Goal: Information Seeking & Learning: Learn about a topic

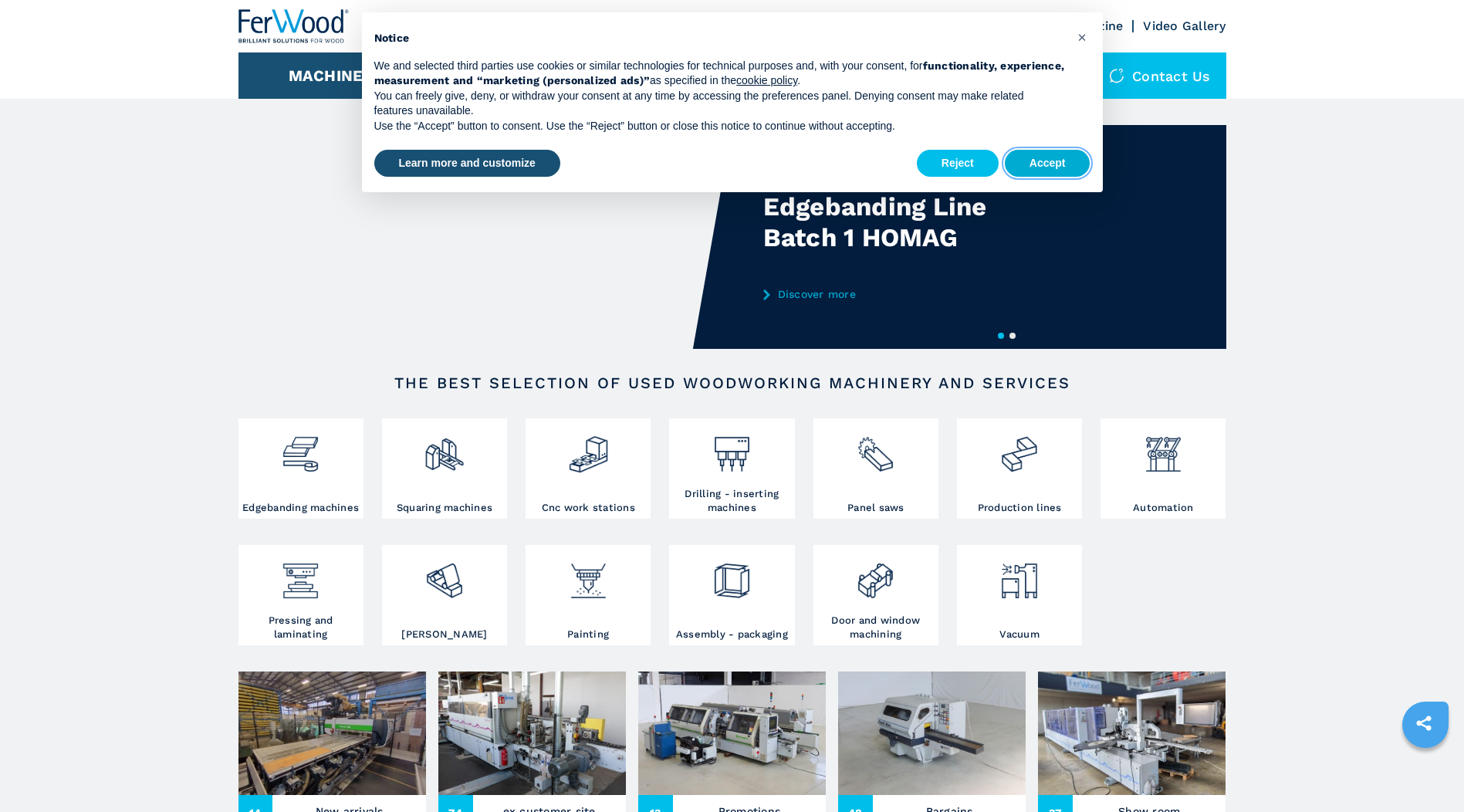
click at [1061, 157] on button "Accept" at bounding box center [1048, 163] width 85 height 28
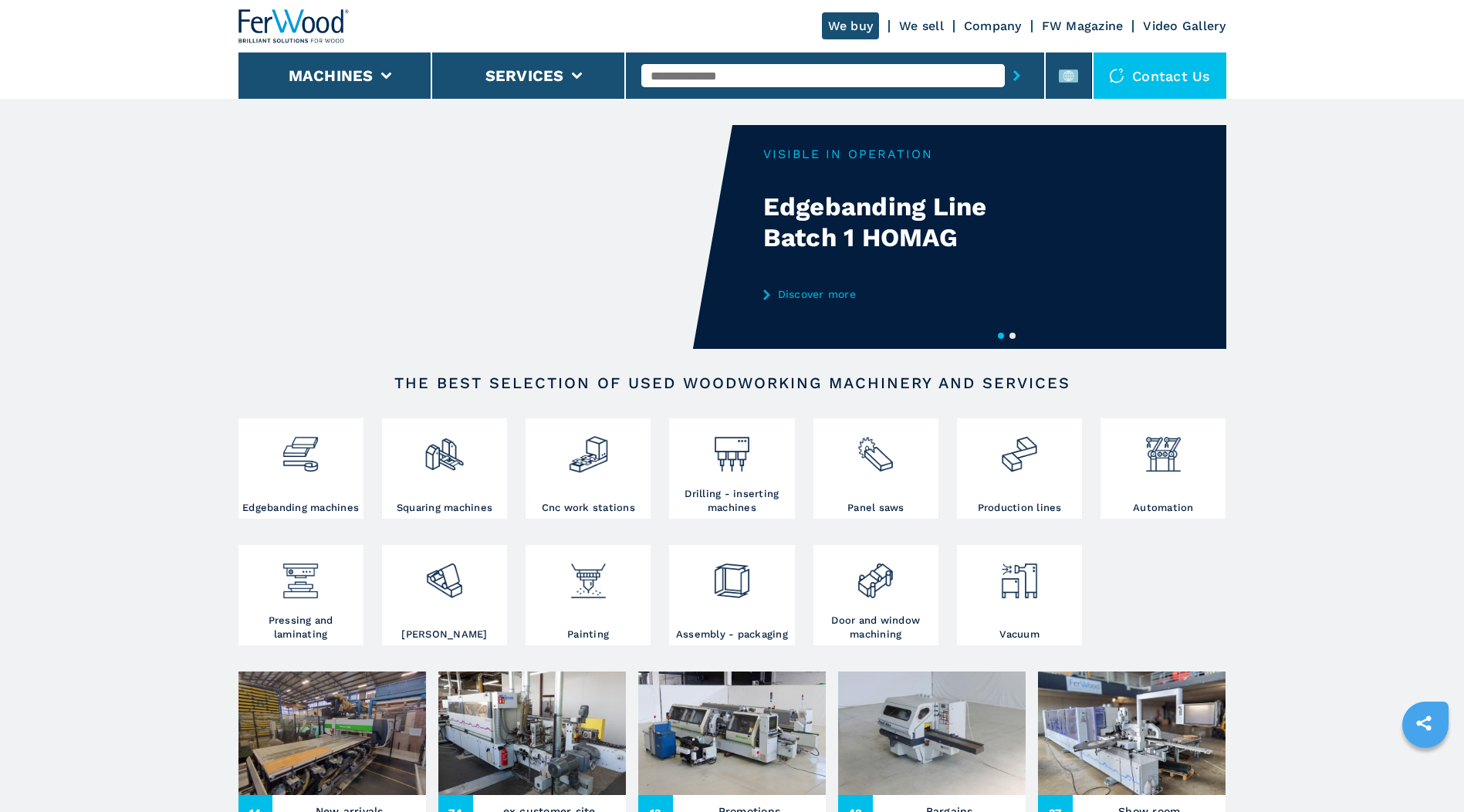
scroll to position [154, 0]
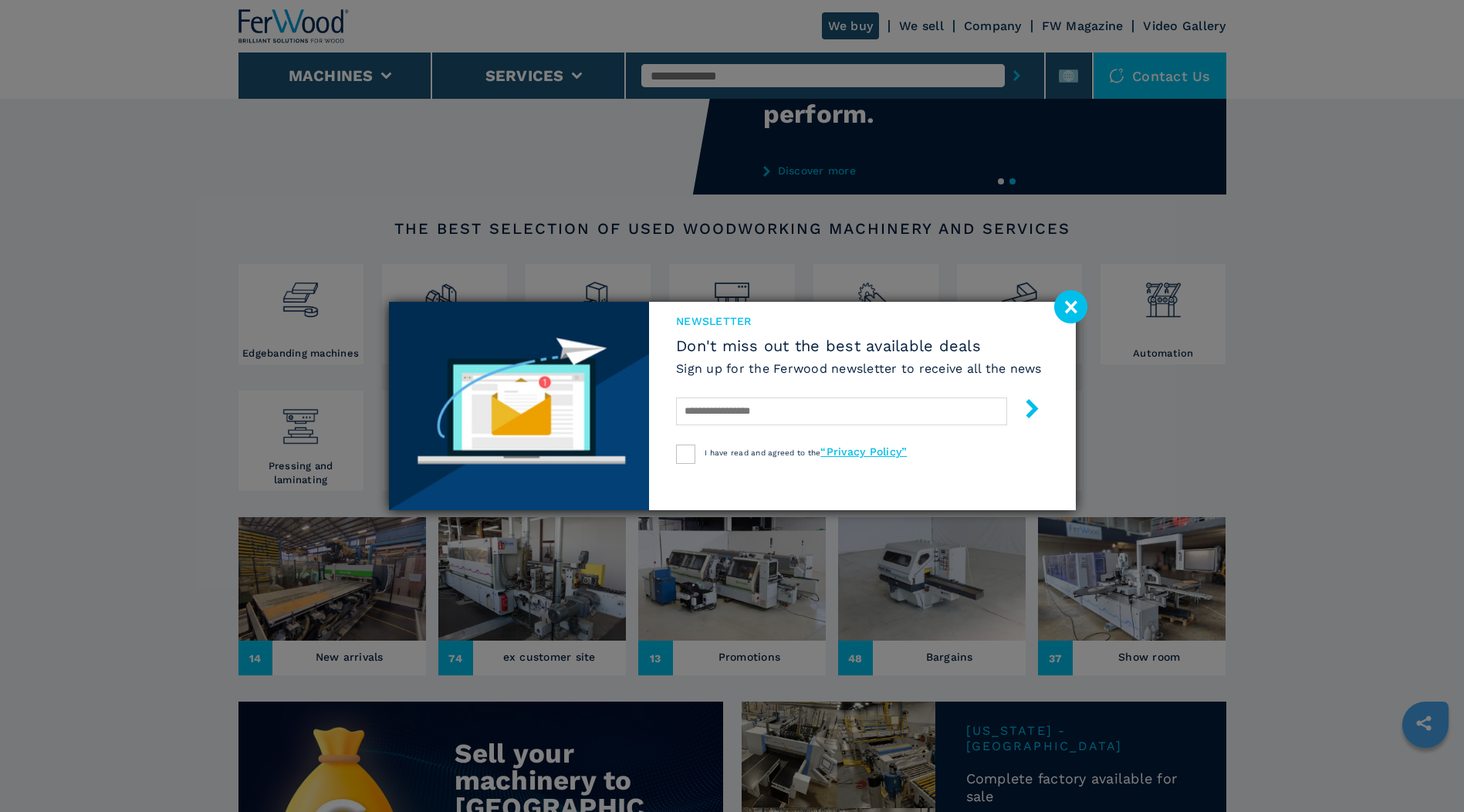
click at [1076, 303] on image at bounding box center [1071, 307] width 33 height 33
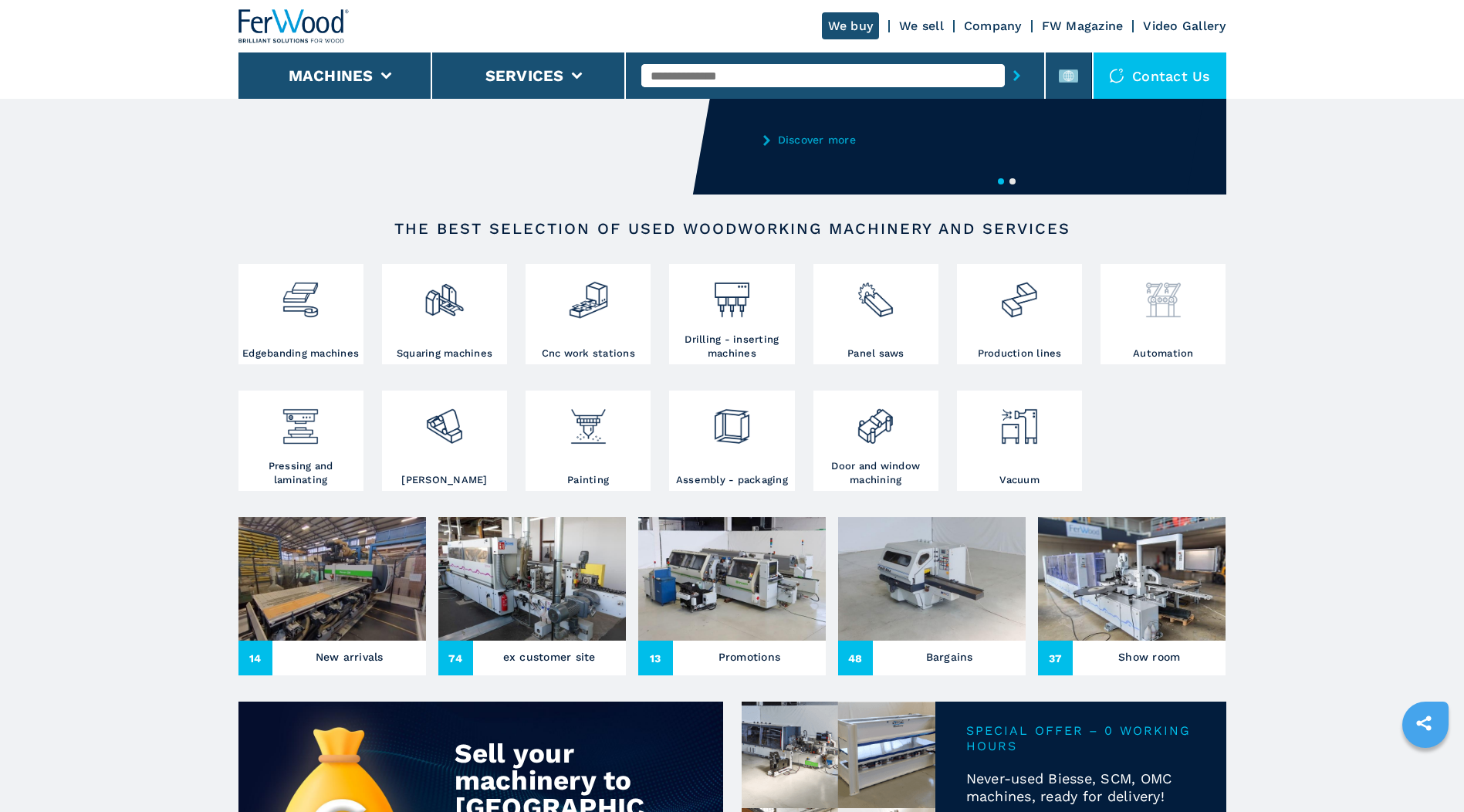
click at [1196, 323] on div at bounding box center [1163, 307] width 117 height 79
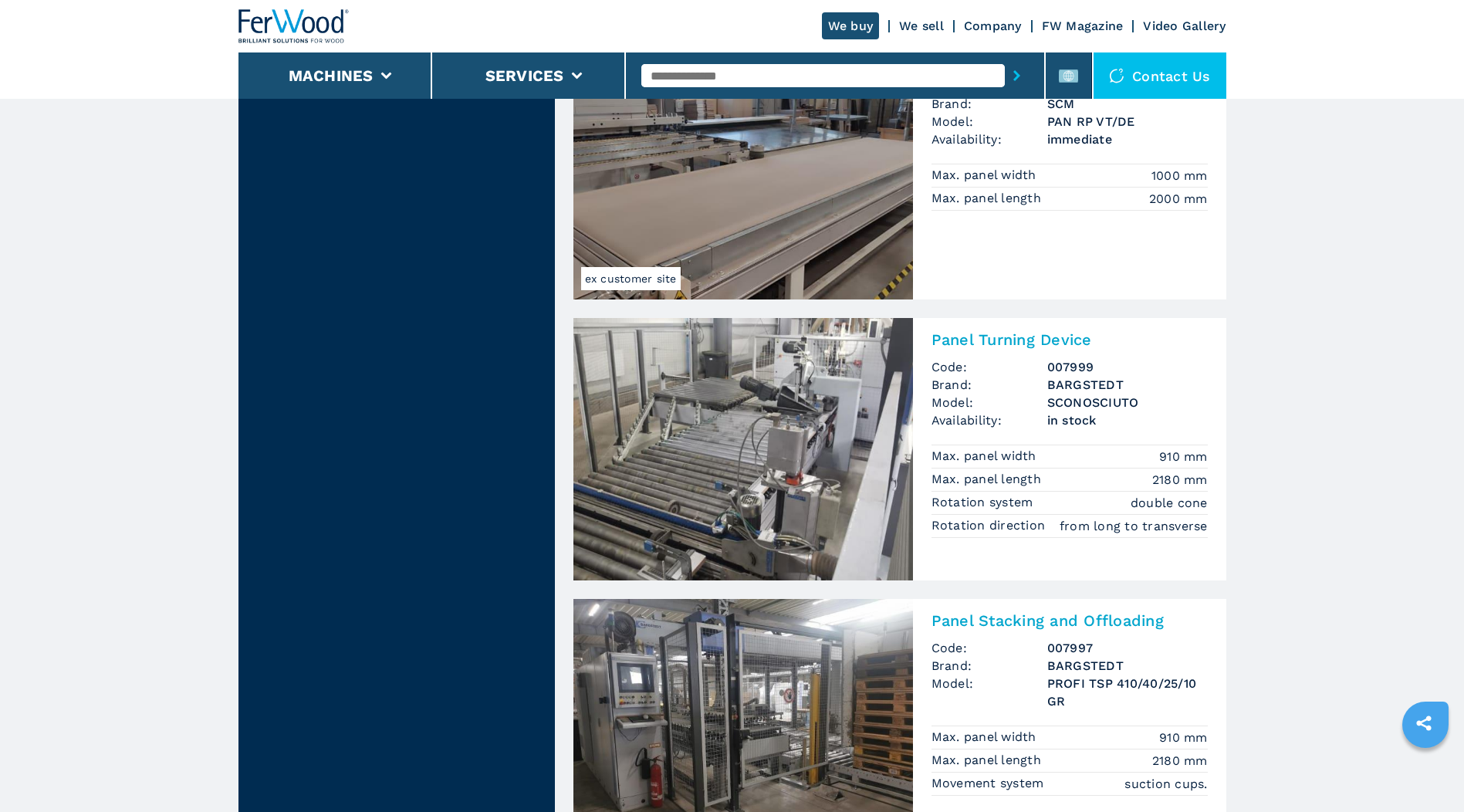
scroll to position [3242, 0]
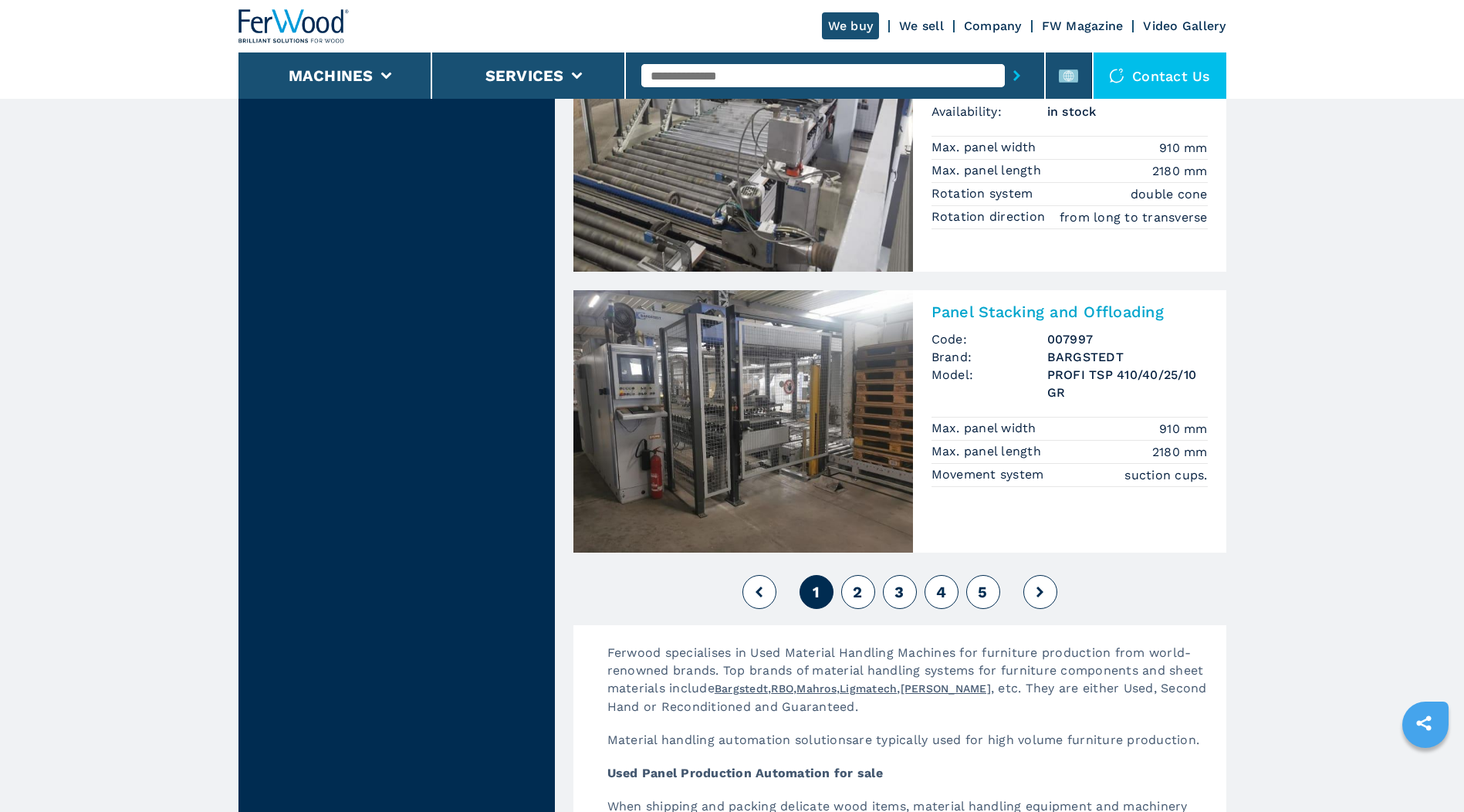
click at [855, 583] on span "2" at bounding box center [858, 592] width 10 height 18
click at [858, 584] on span "2" at bounding box center [858, 592] width 10 height 18
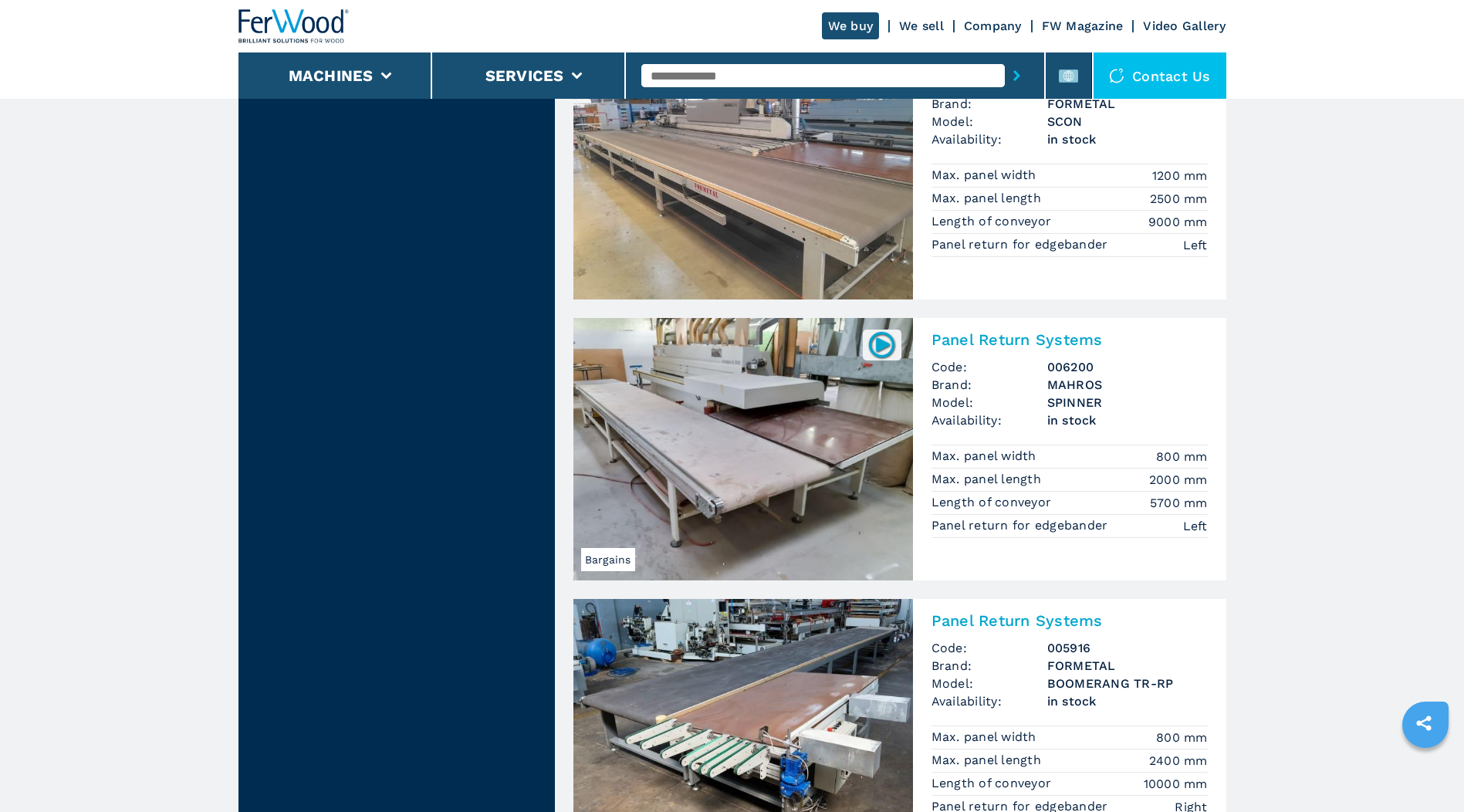
scroll to position [3319, 0]
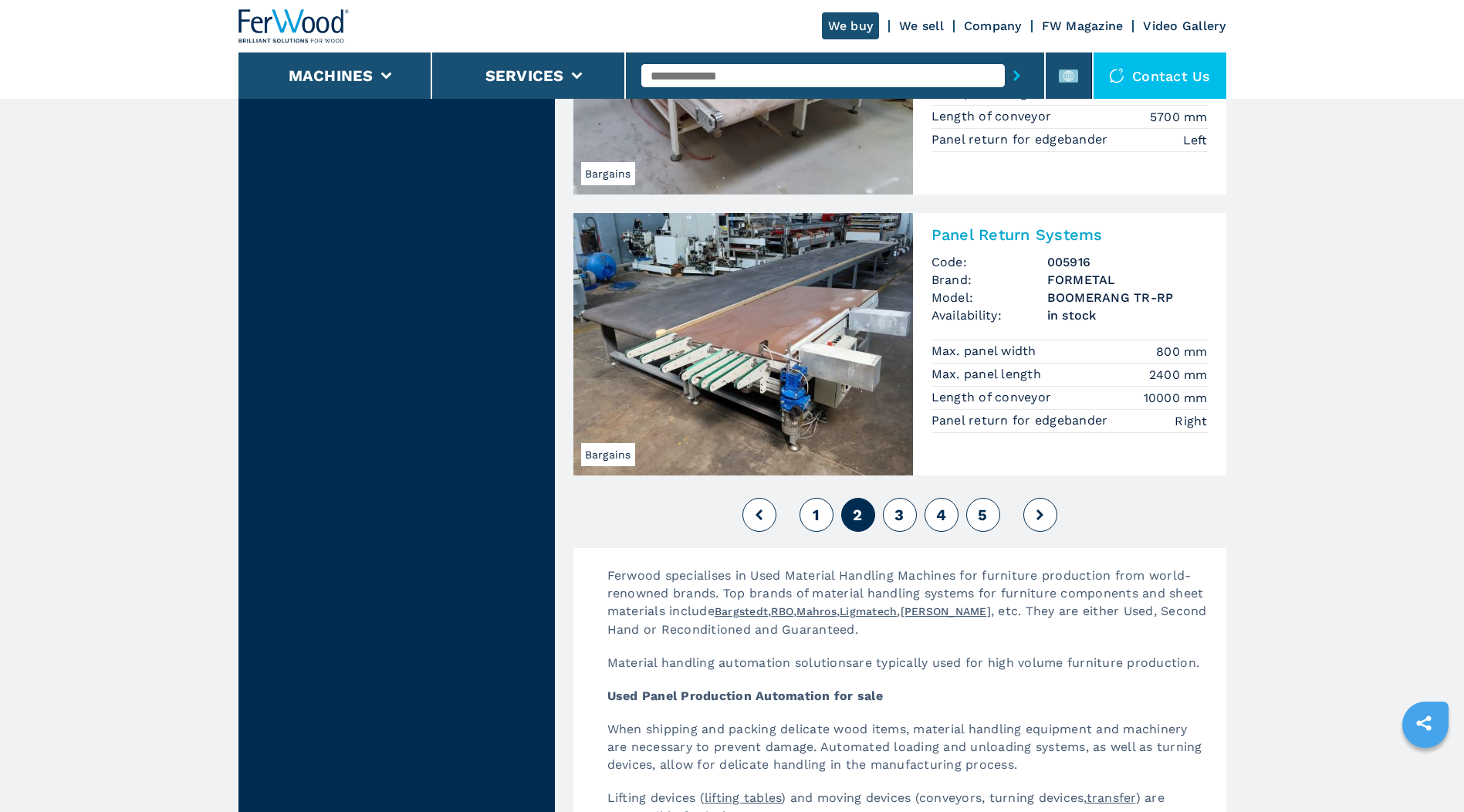
click at [1036, 510] on button at bounding box center [1040, 514] width 34 height 34
click at [897, 511] on span "3" at bounding box center [899, 514] width 10 height 18
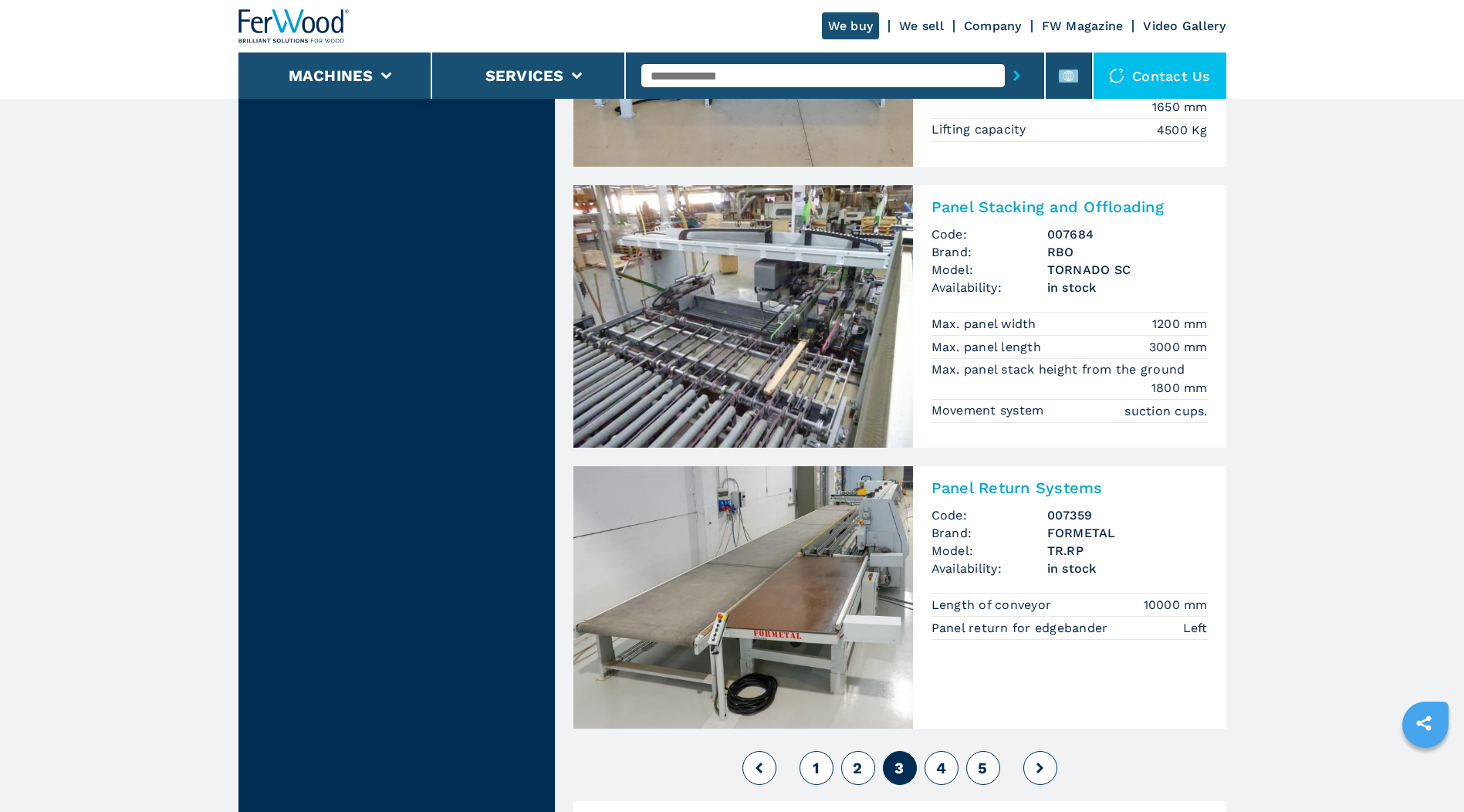
scroll to position [3474, 0]
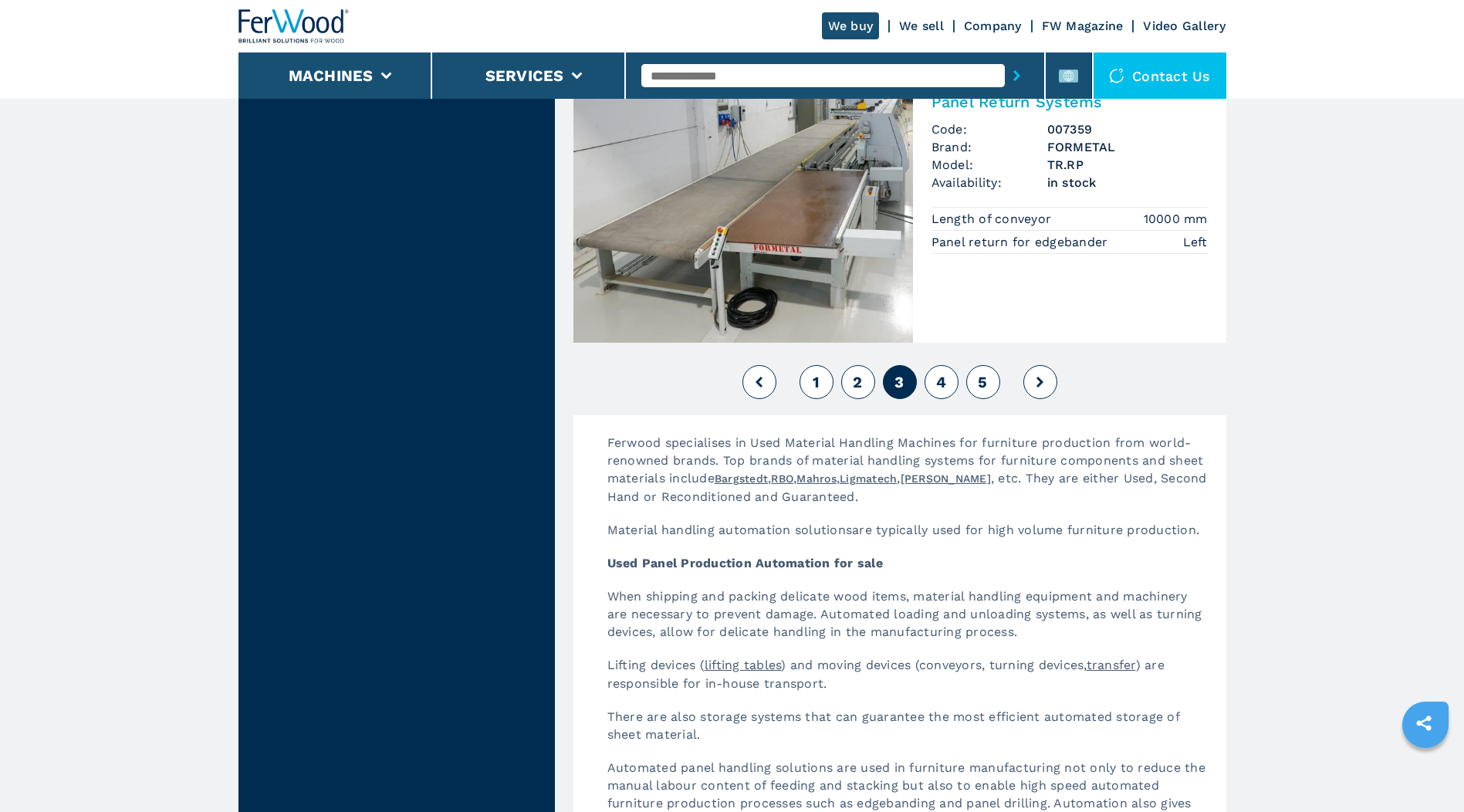
click at [931, 381] on button "4" at bounding box center [941, 381] width 34 height 34
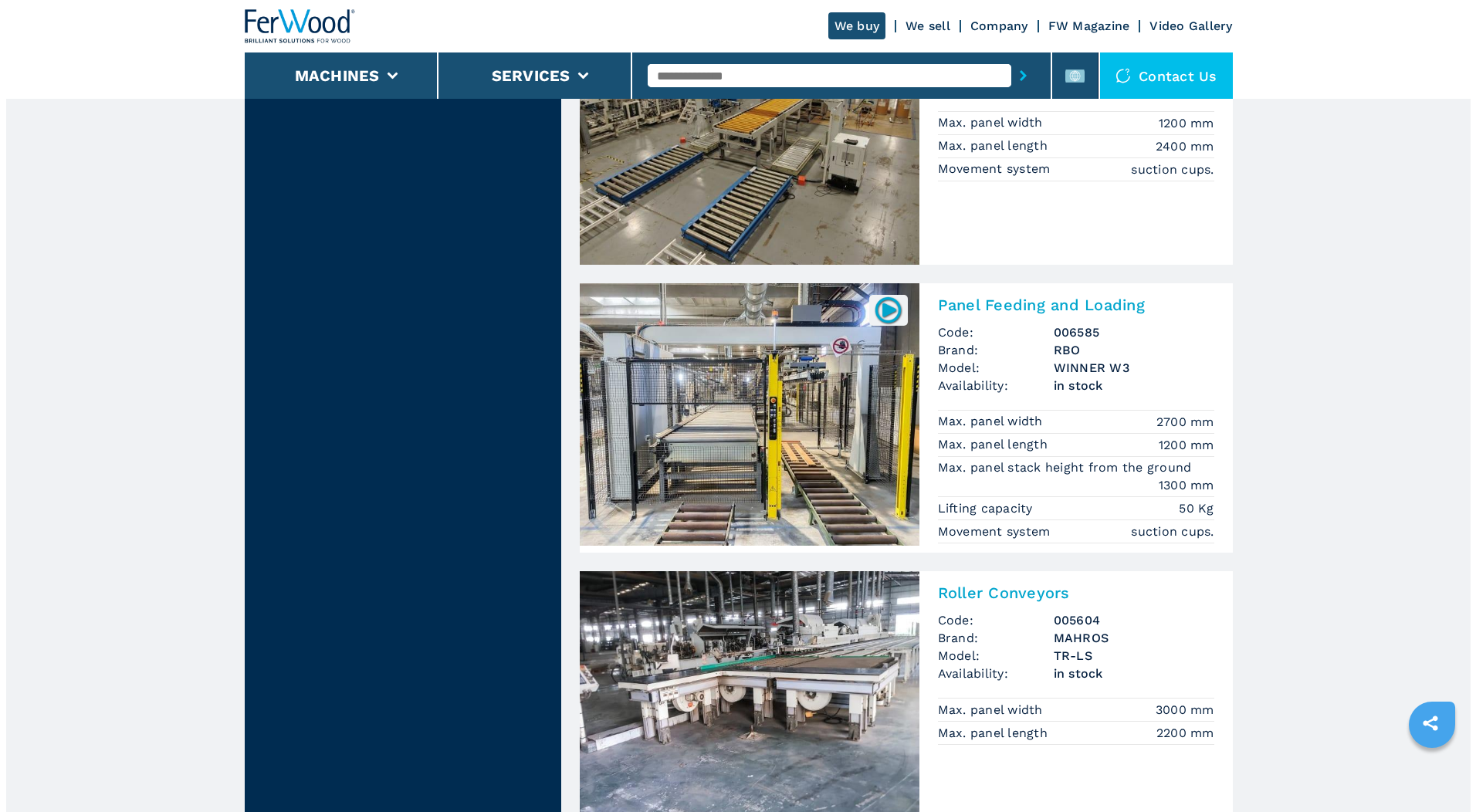
scroll to position [3165, 0]
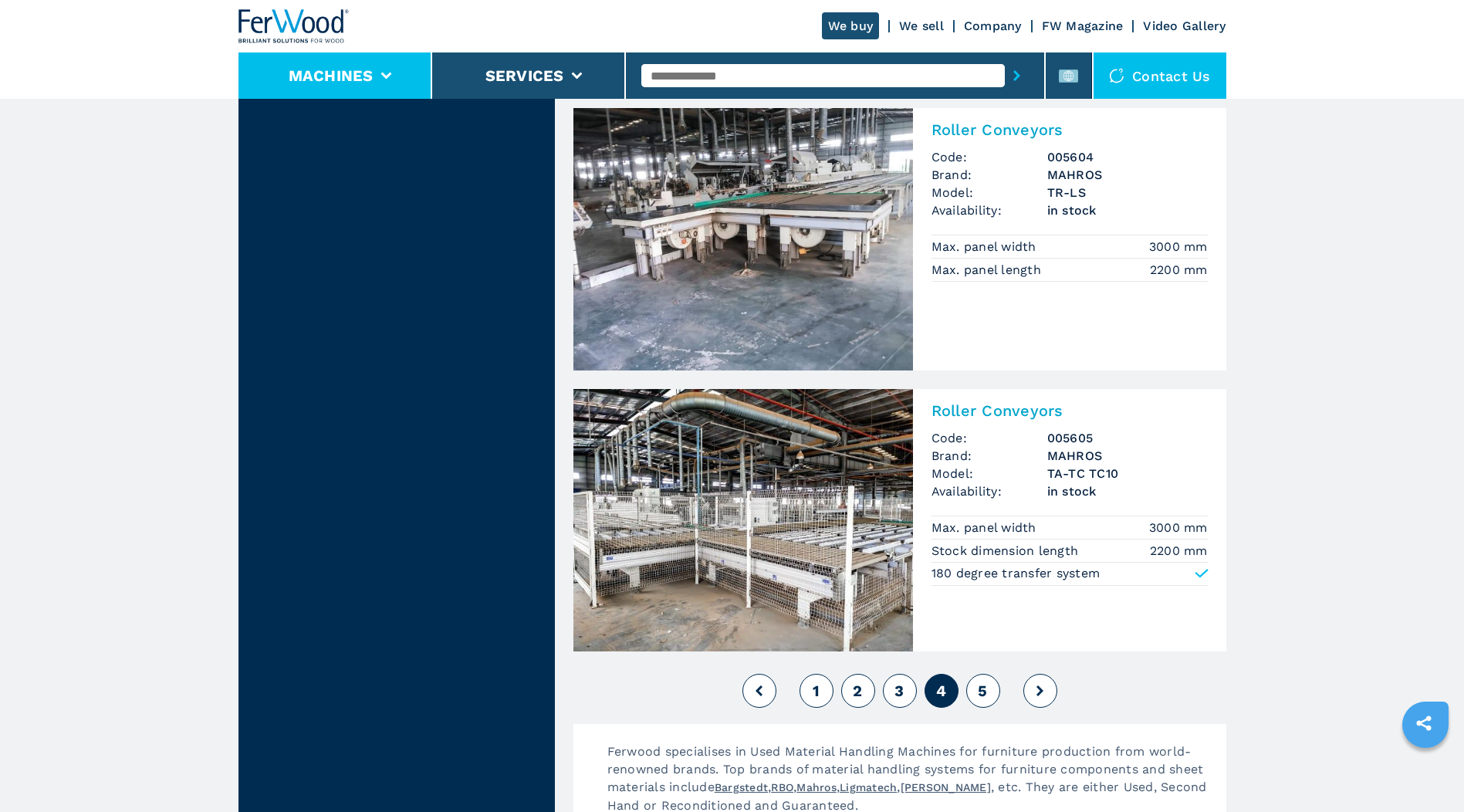
click at [396, 70] on li "Machines" at bounding box center [336, 76] width 194 height 47
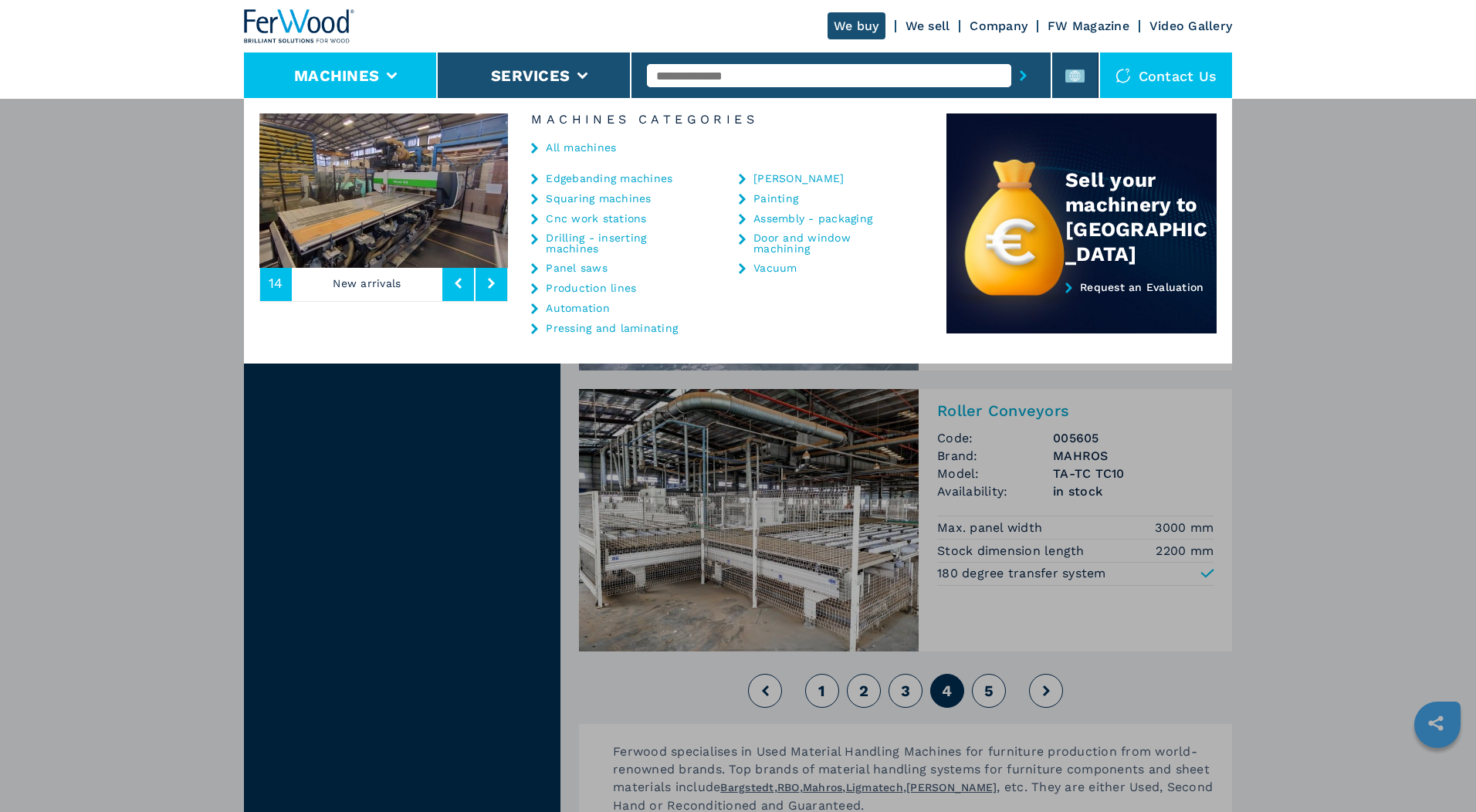
click at [581, 284] on link "Production lines" at bounding box center [591, 287] width 90 height 11
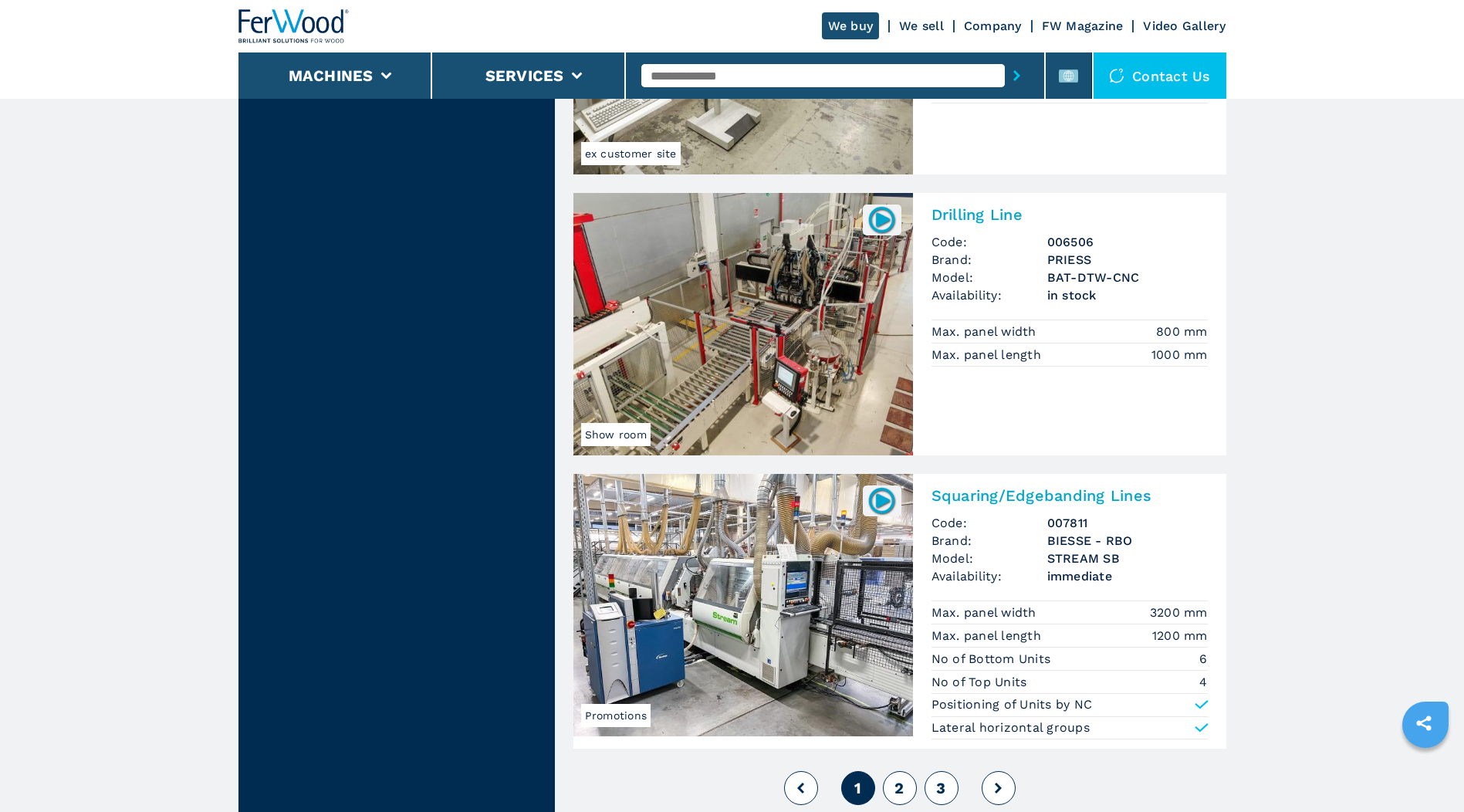
scroll to position [3165, 0]
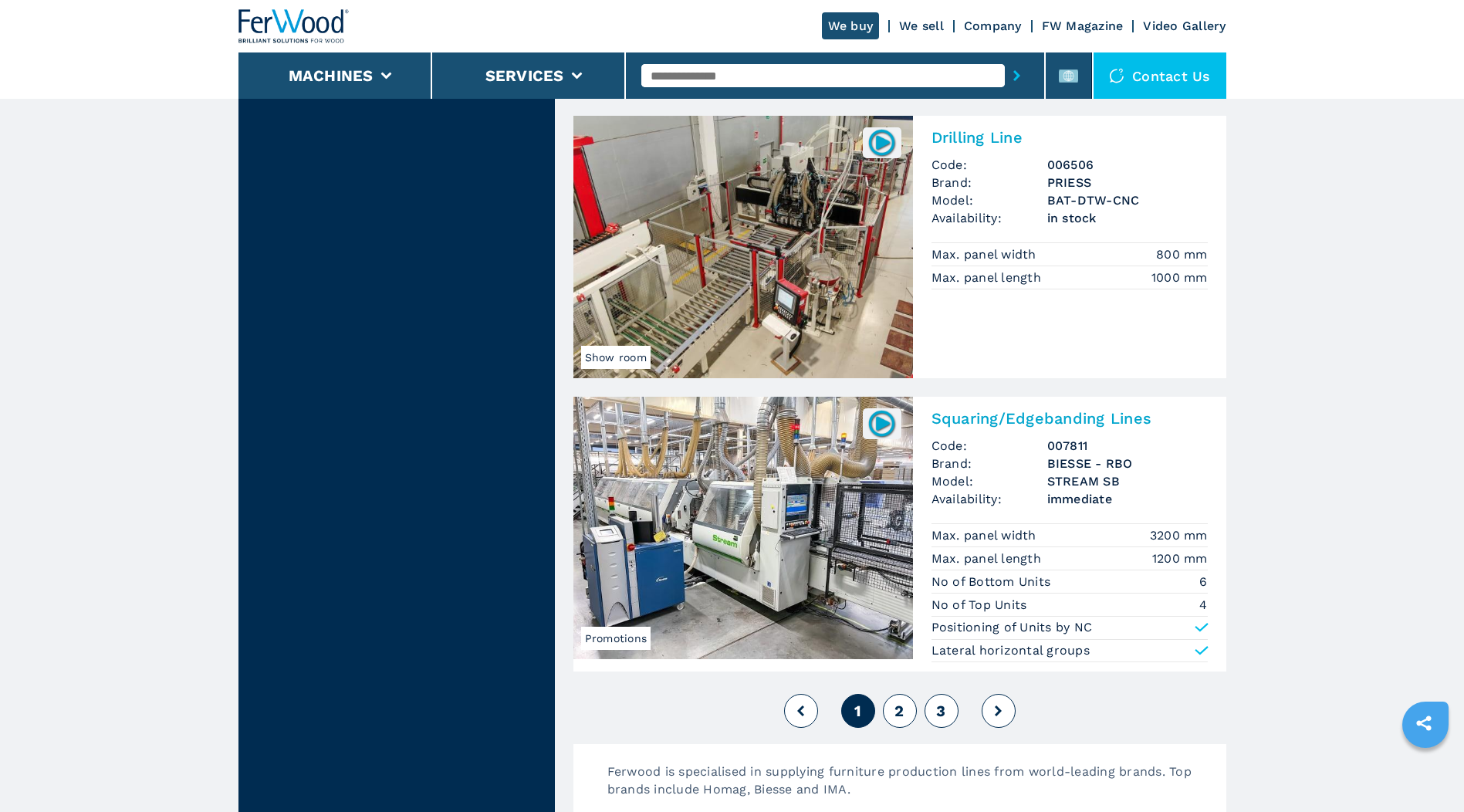
click at [901, 704] on span "2" at bounding box center [899, 710] width 10 height 18
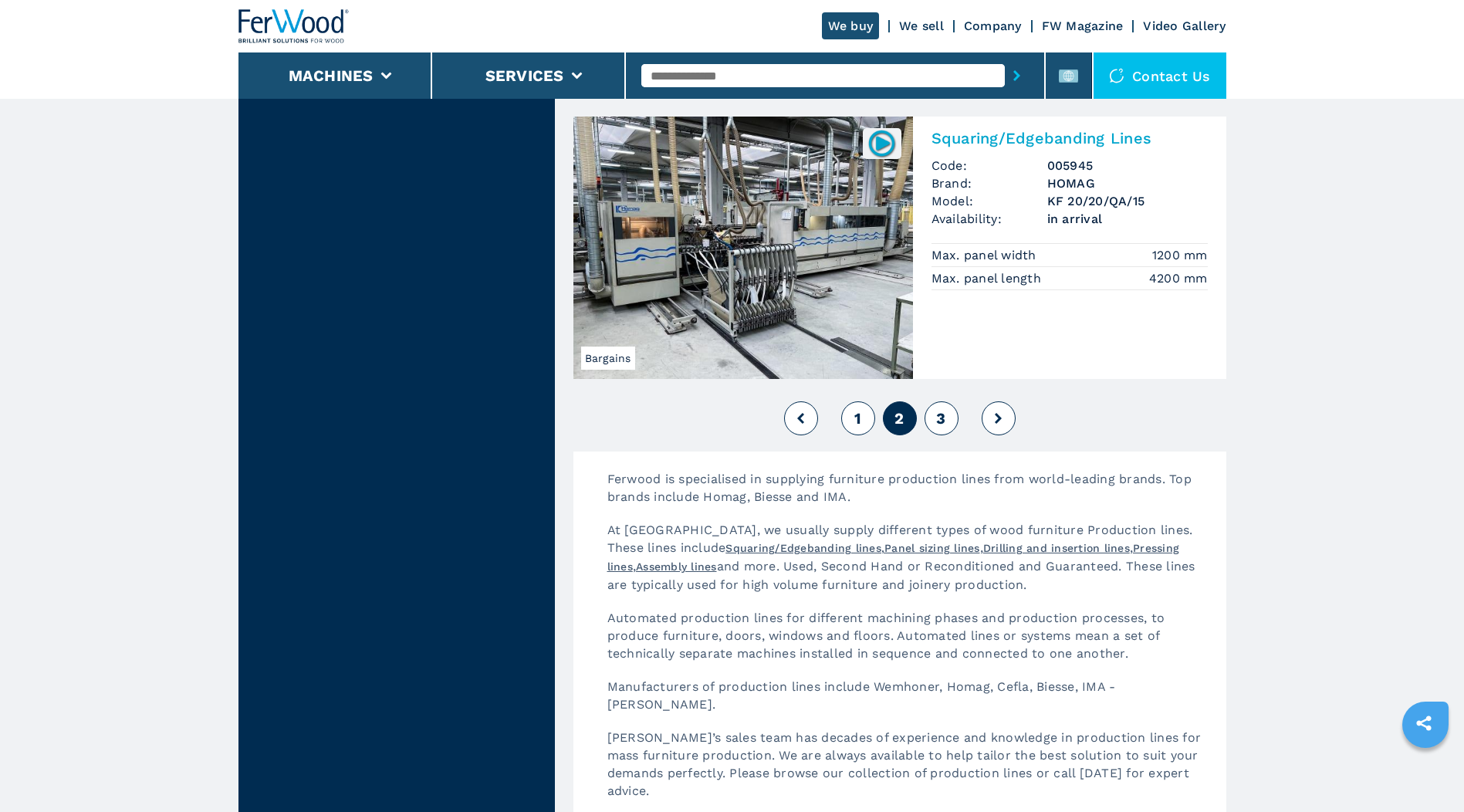
scroll to position [3705, 0]
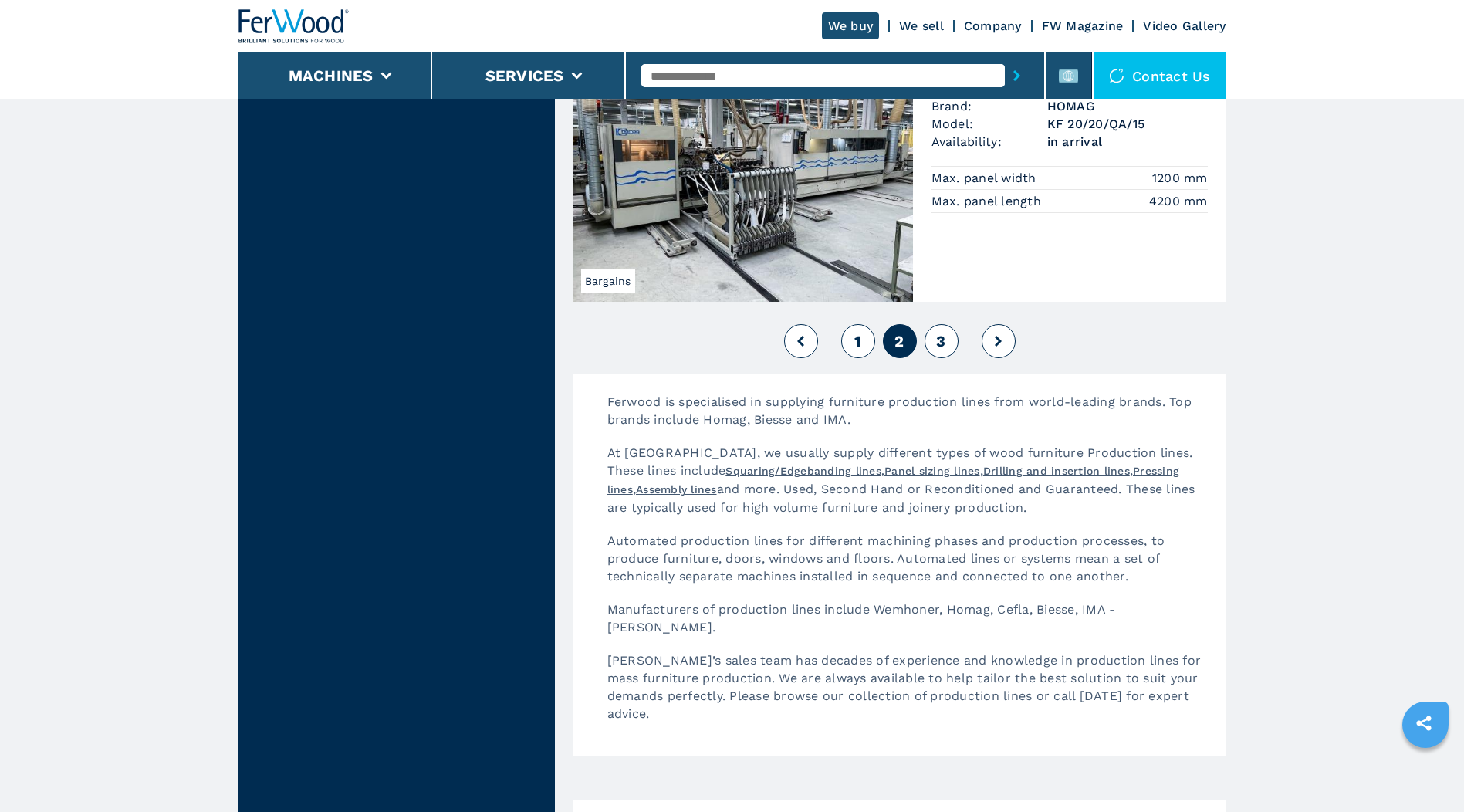
click at [940, 332] on span "3" at bounding box center [941, 341] width 10 height 18
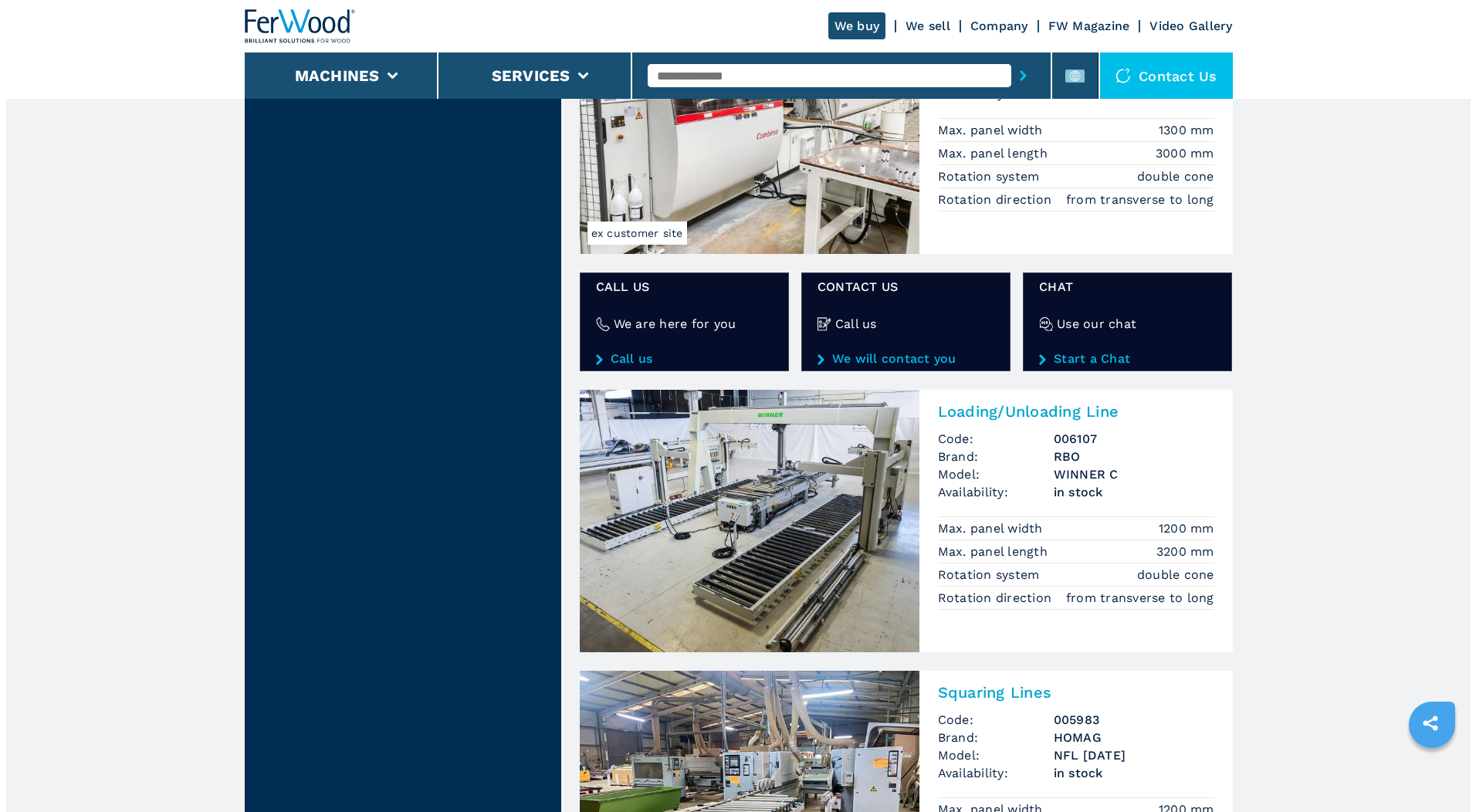
scroll to position [2624, 0]
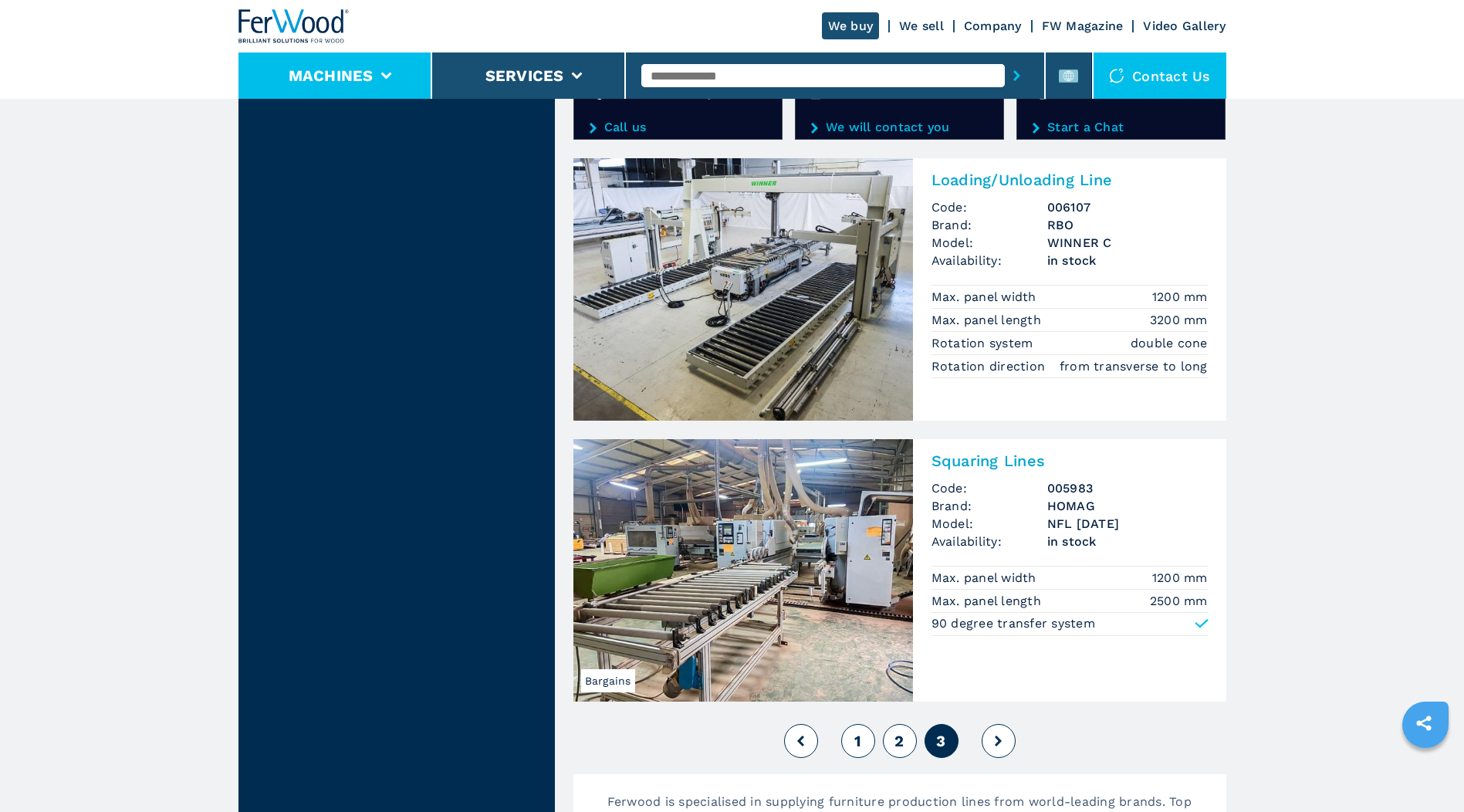
click at [385, 70] on li "Machines" at bounding box center [336, 76] width 194 height 47
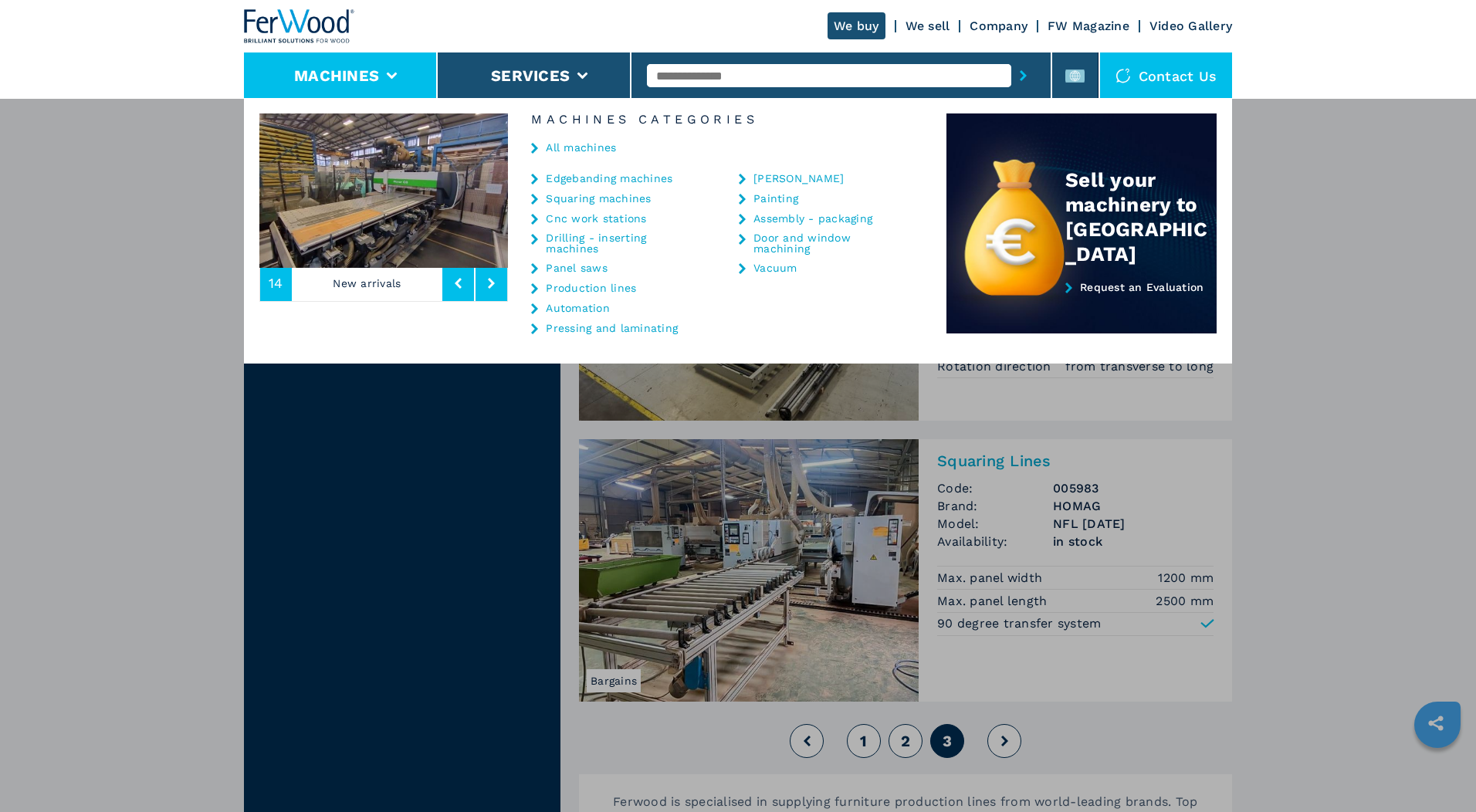
click at [603, 198] on link "Squaring machines" at bounding box center [599, 198] width 105 height 11
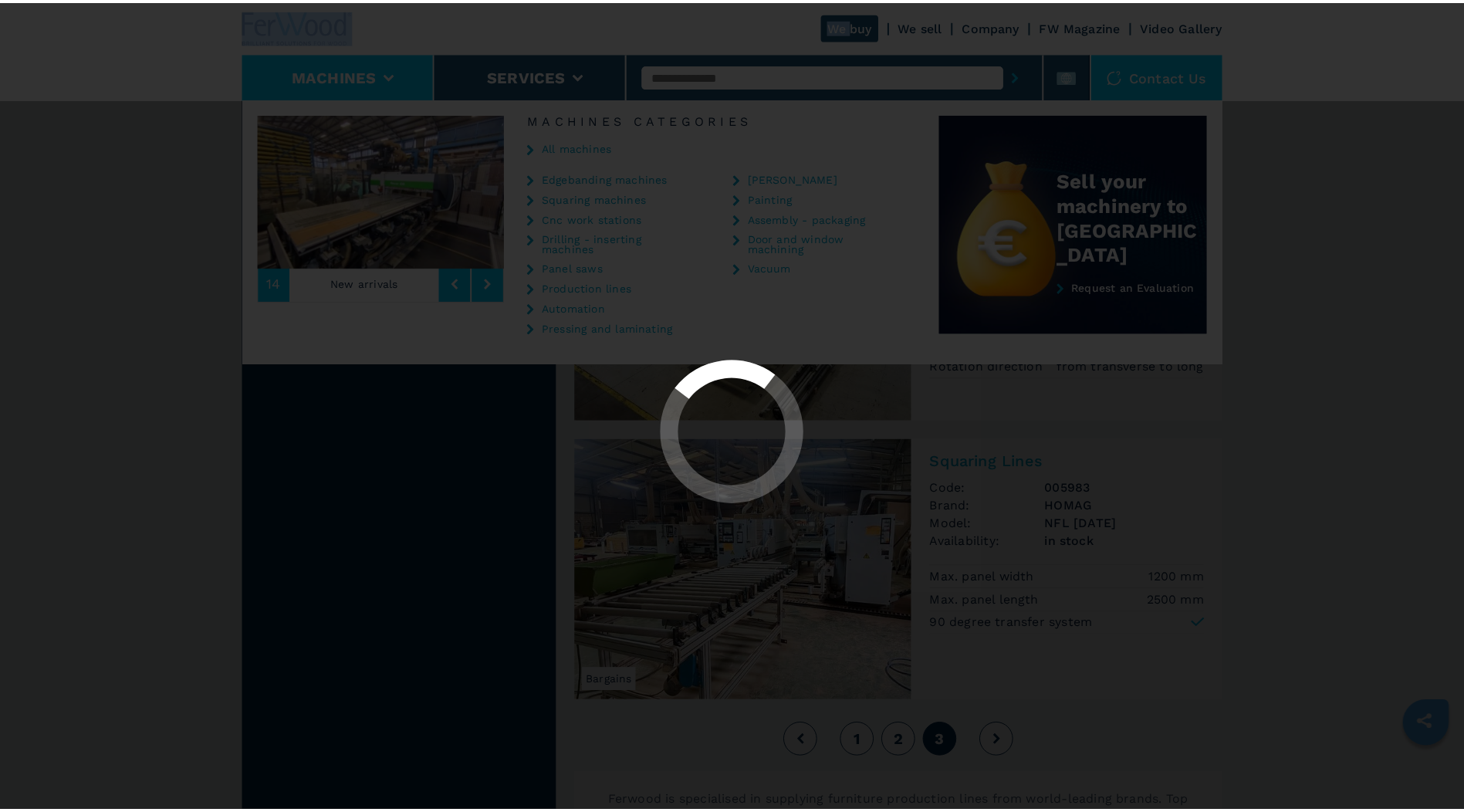
scroll to position [0, 0]
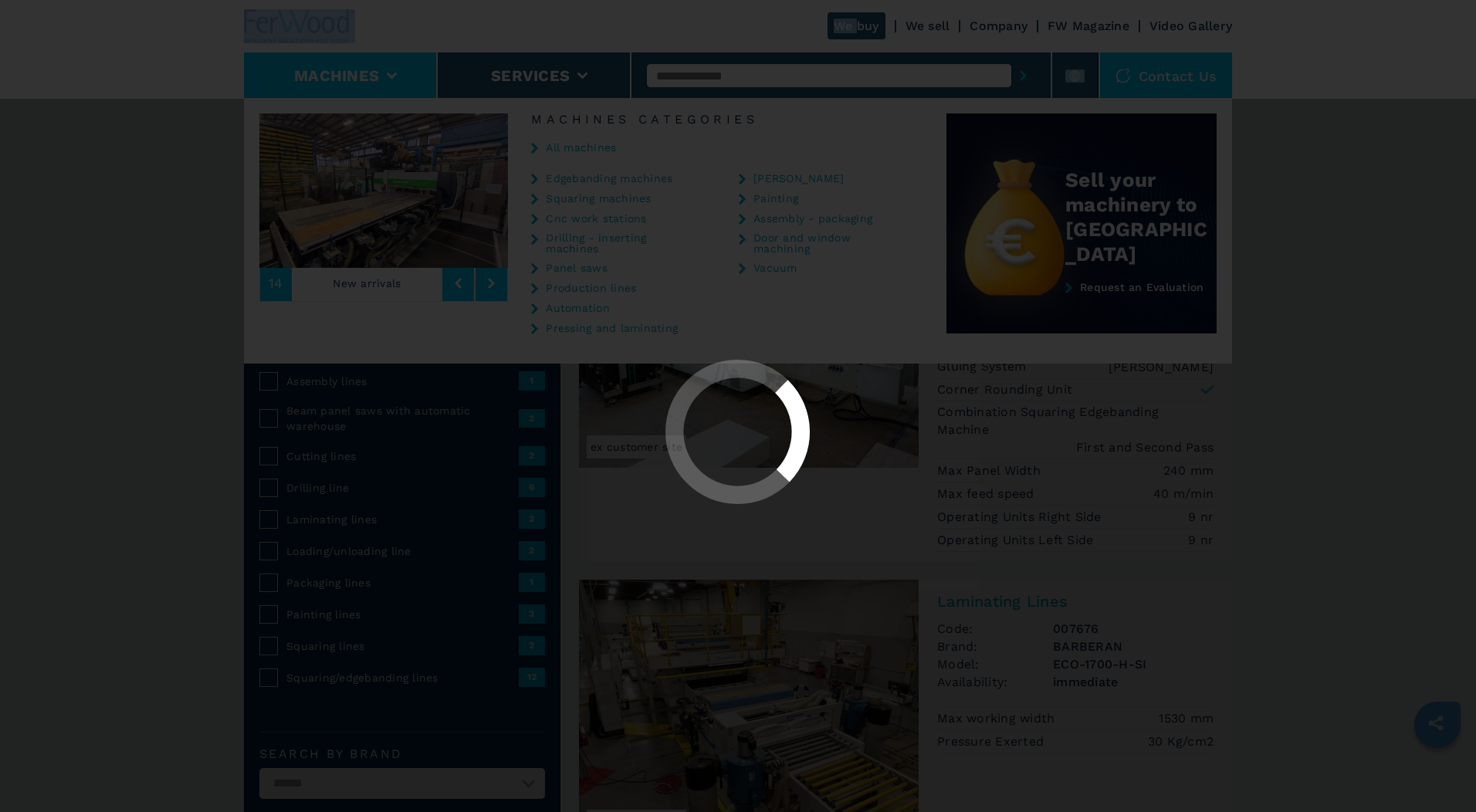
click at [603, 198] on div at bounding box center [738, 406] width 1476 height 812
select select "**********"
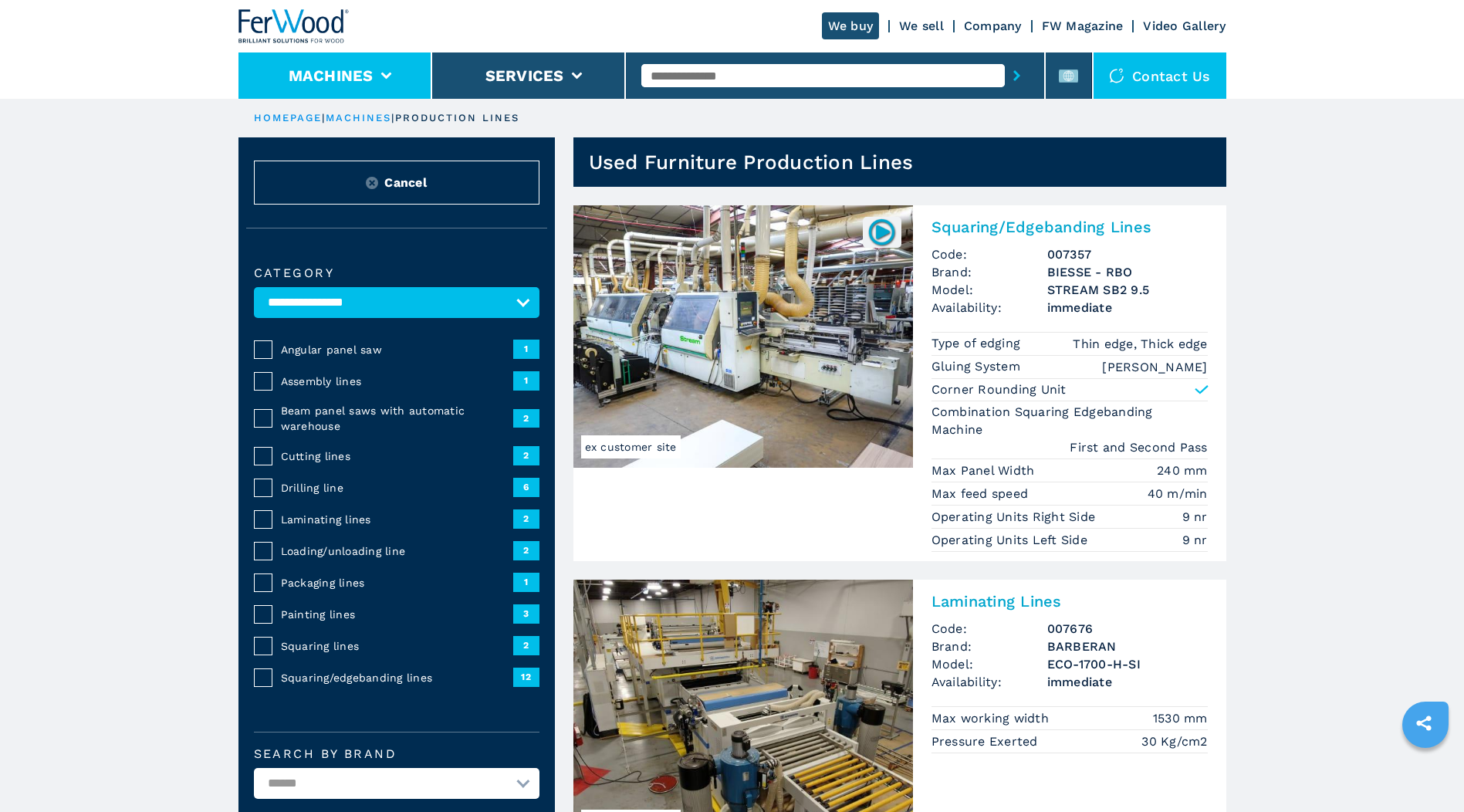
click at [386, 73] on icon at bounding box center [385, 76] width 11 height 7
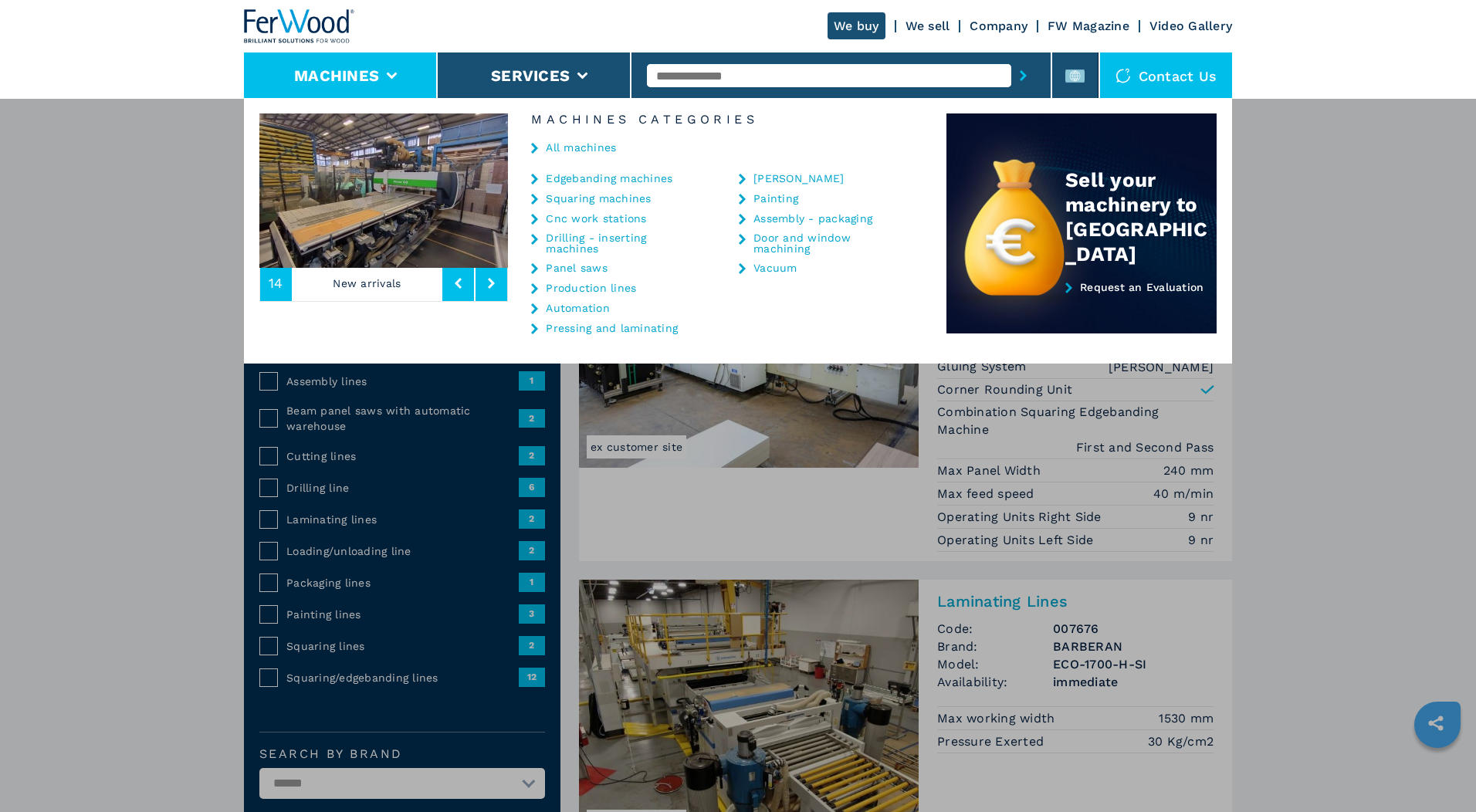
click at [580, 307] on link "Automation" at bounding box center [578, 308] width 64 height 11
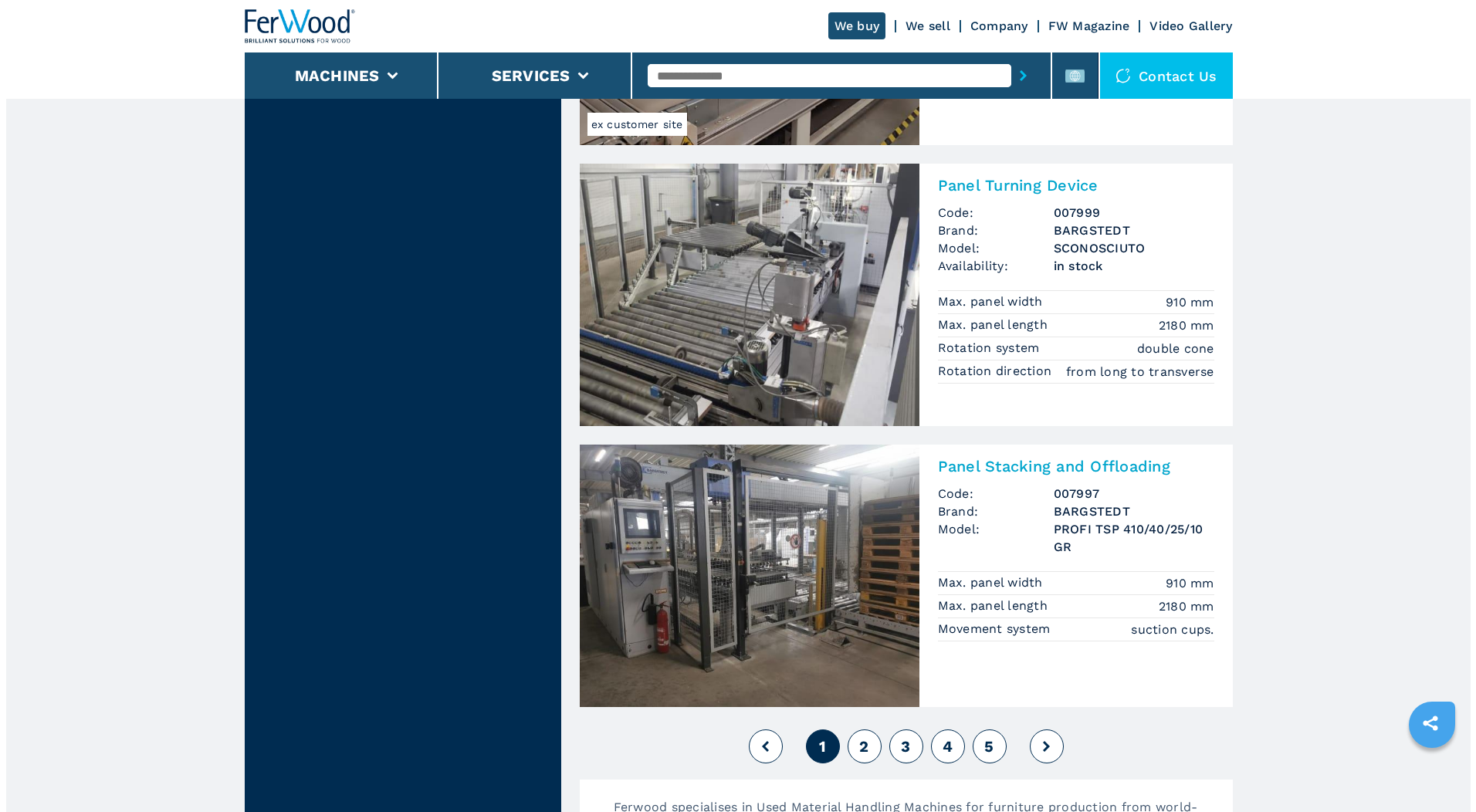
scroll to position [2624, 0]
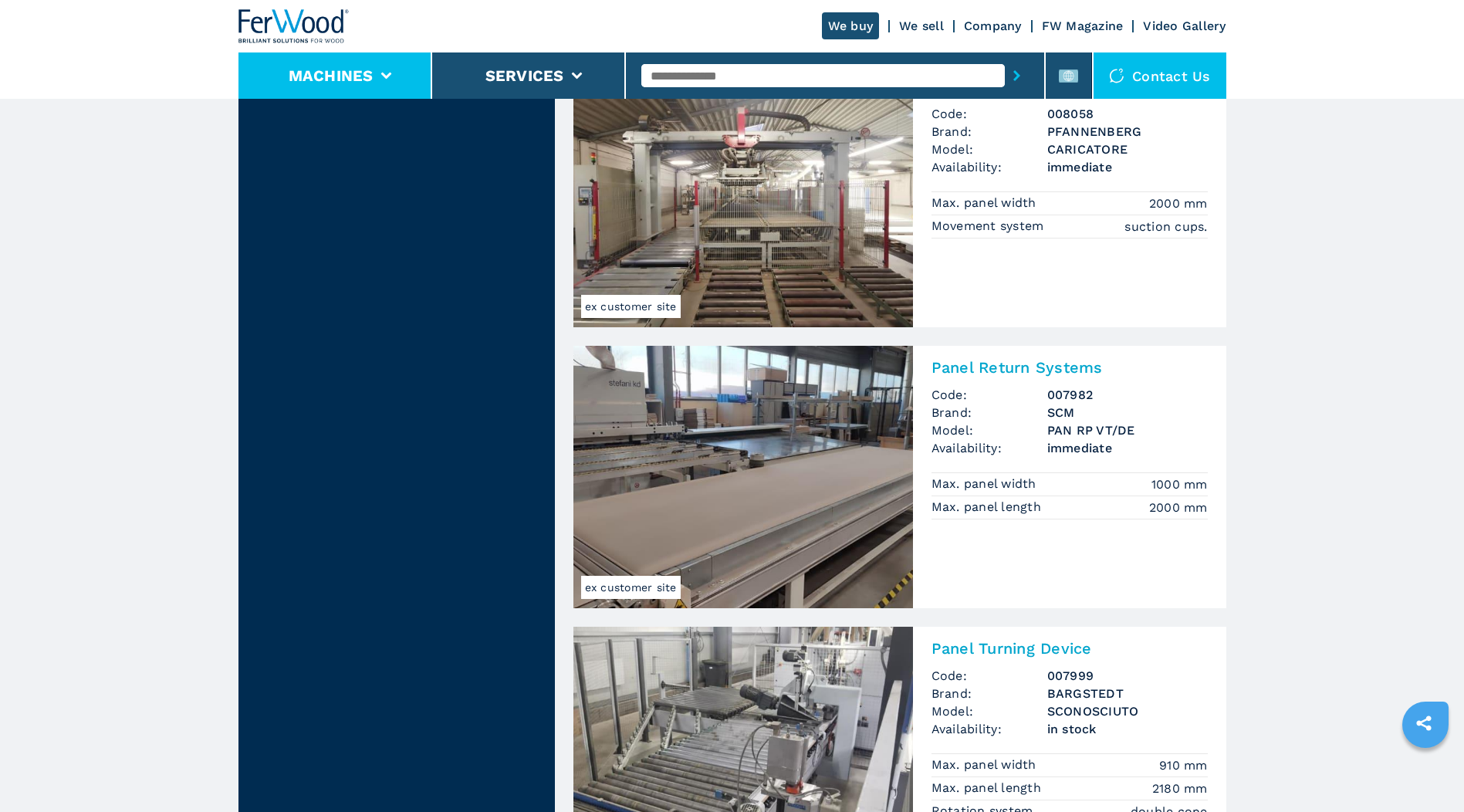
click at [383, 68] on li "Machines" at bounding box center [336, 76] width 194 height 47
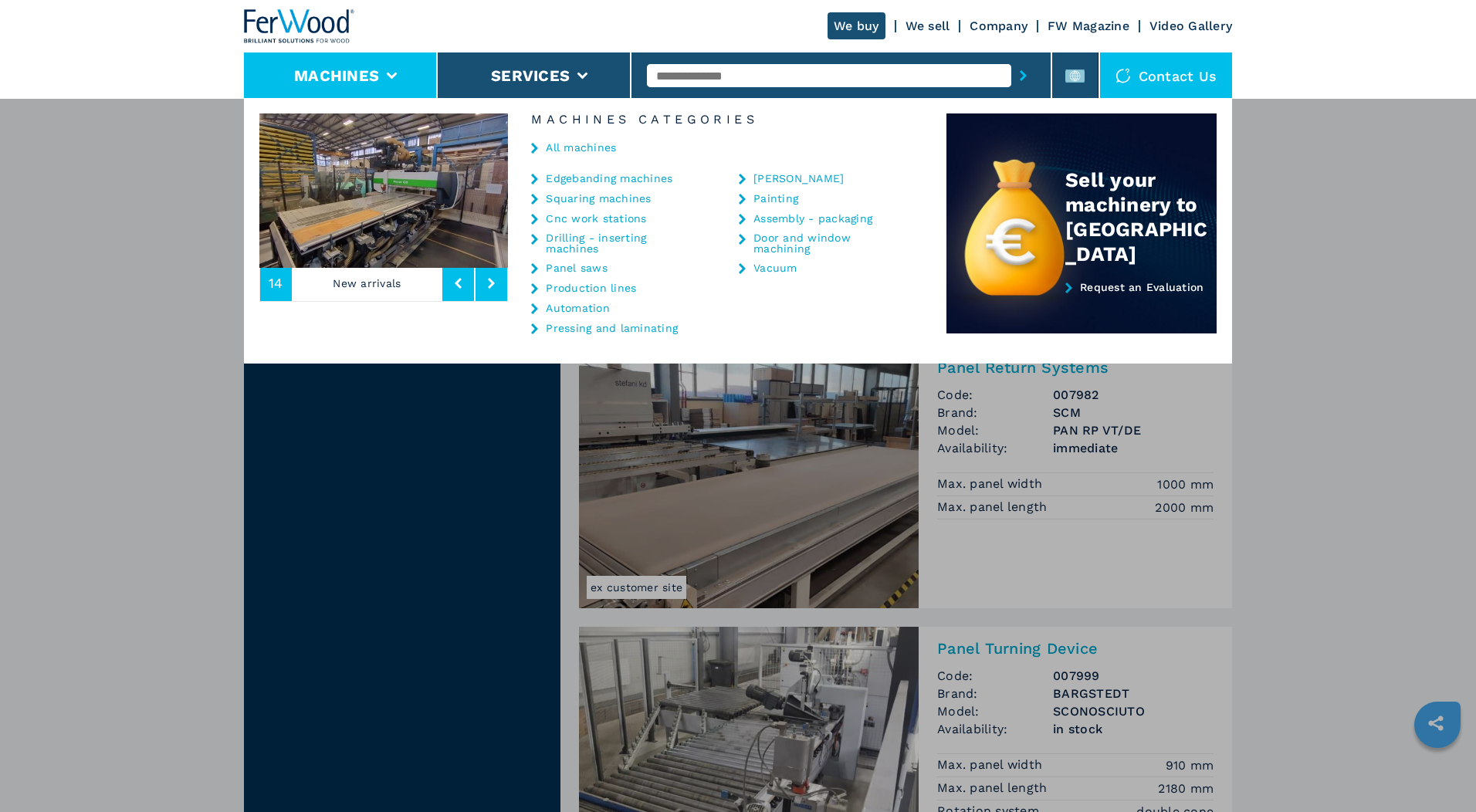
click at [566, 329] on link "Pressing and laminating" at bounding box center [612, 328] width 132 height 11
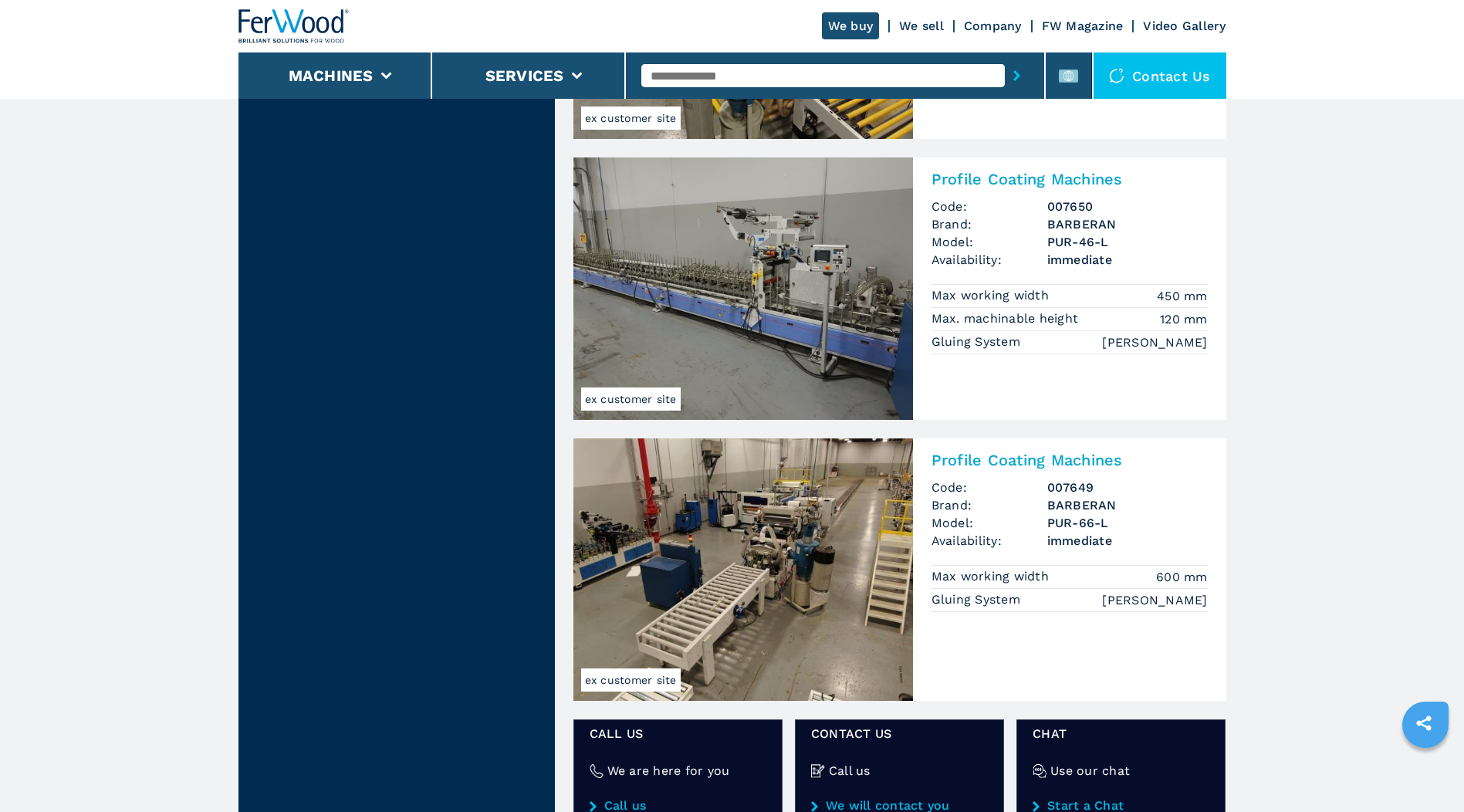
scroll to position [1775, 0]
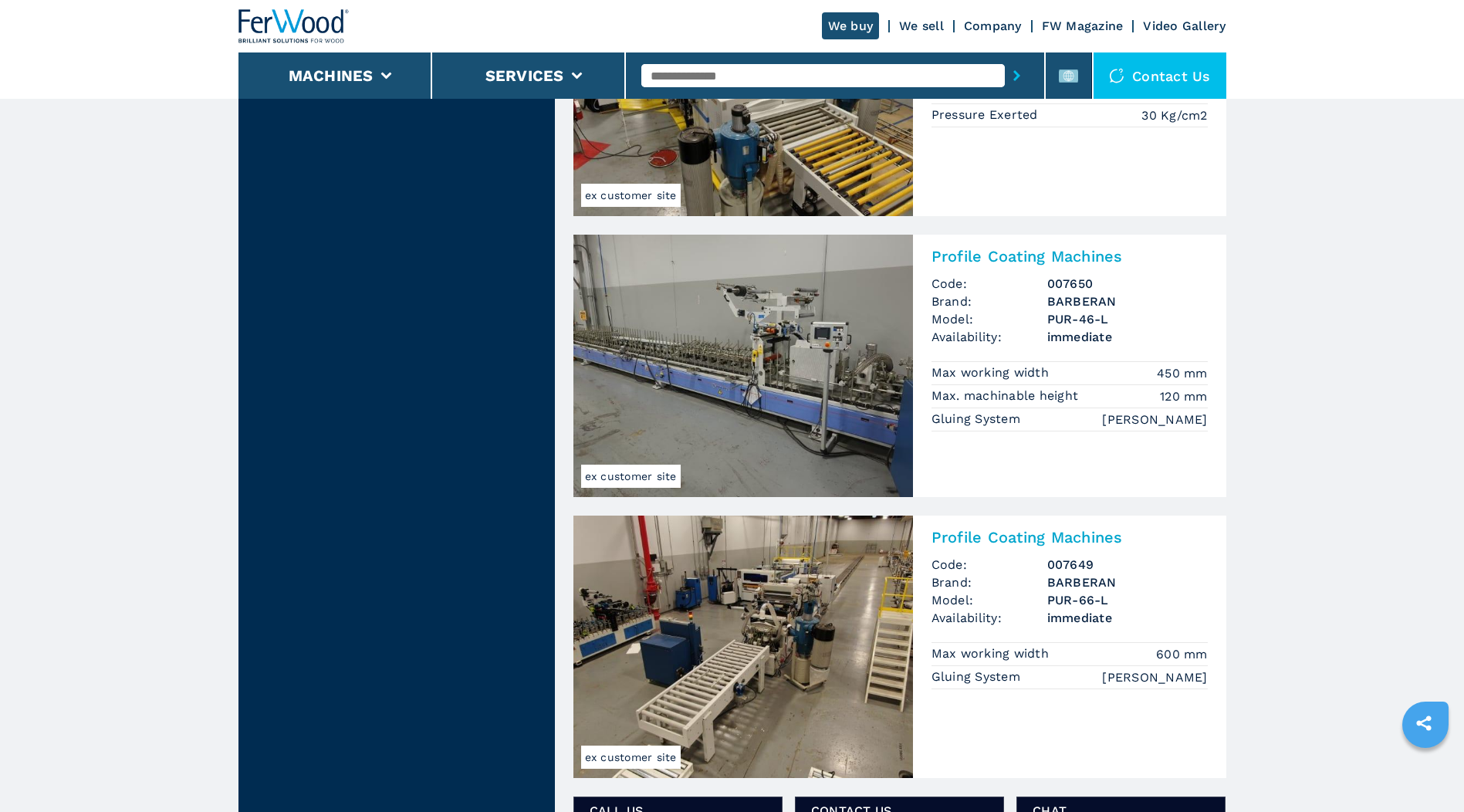
select select "**********"
